Goal: Task Accomplishment & Management: Complete application form

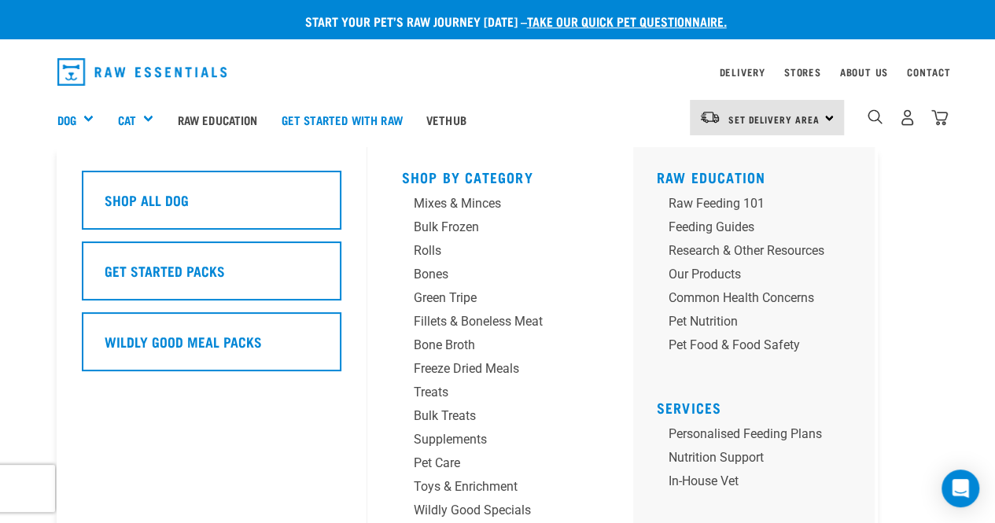
click at [83, 115] on div "Dog" at bounding box center [81, 119] width 49 height 63
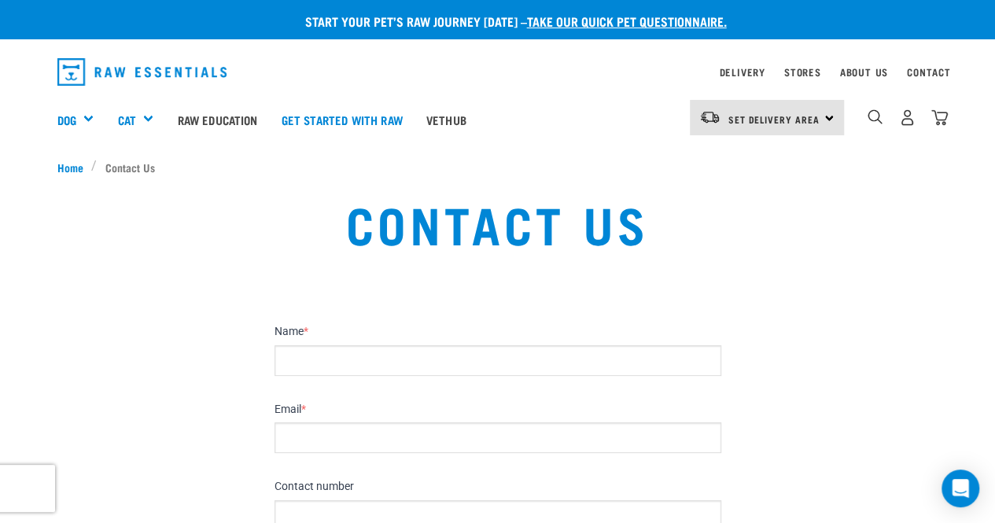
click at [558, 31] on div "Start your pet’s raw journey [DATE] – take our quick pet questionnaire." at bounding box center [509, 31] width 995 height 39
click at [558, 20] on link "take our quick pet questionnaire." at bounding box center [627, 20] width 200 height 7
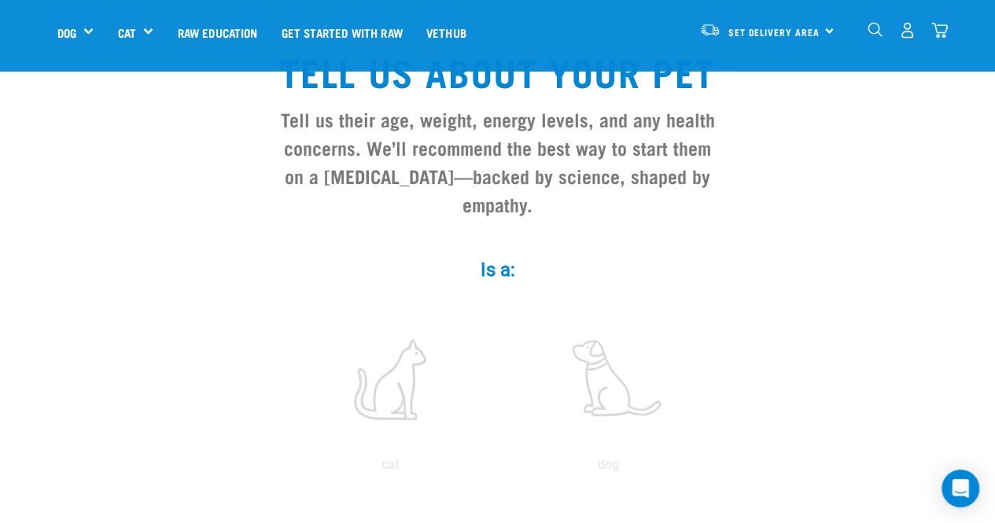
scroll to position [109, 0]
click at [616, 351] on label at bounding box center [608, 378] width 212 height 134
click at [499, 468] on input "radio" at bounding box center [499, 468] width 0 height 0
click at [616, 351] on label at bounding box center [608, 378] width 212 height 134
click at [499, 468] on input "radio" at bounding box center [499, 468] width 0 height 0
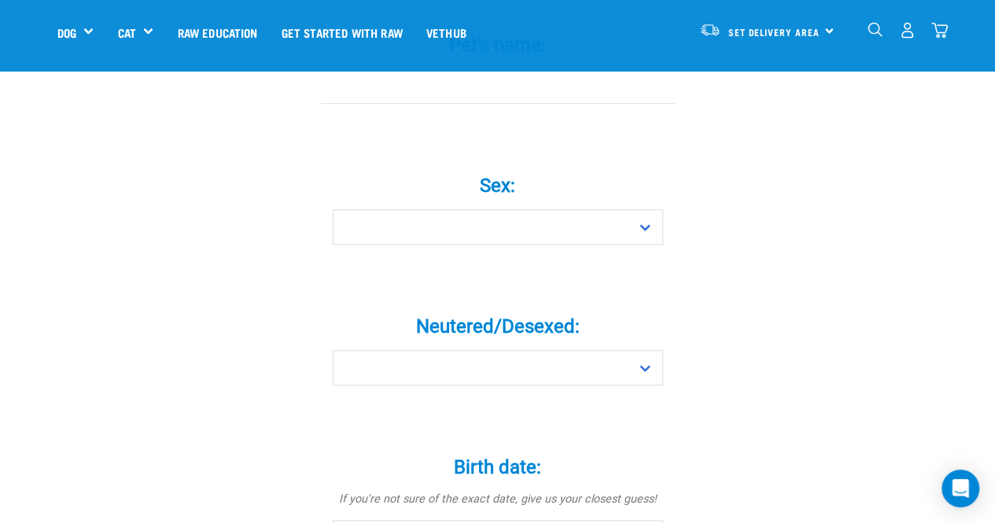
scroll to position [608, 0]
